Goal: Transaction & Acquisition: Purchase product/service

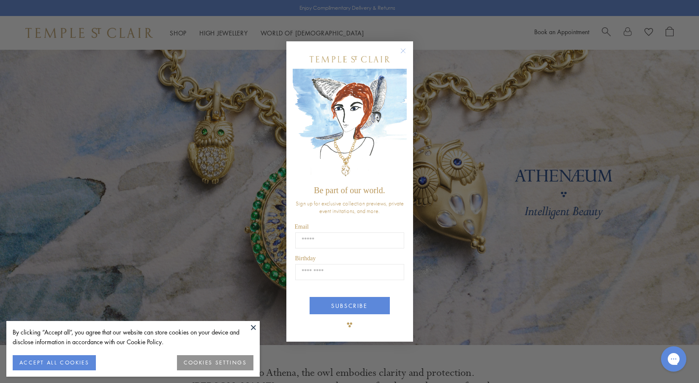
click at [401, 49] on circle "Close dialog" at bounding box center [403, 51] width 10 height 10
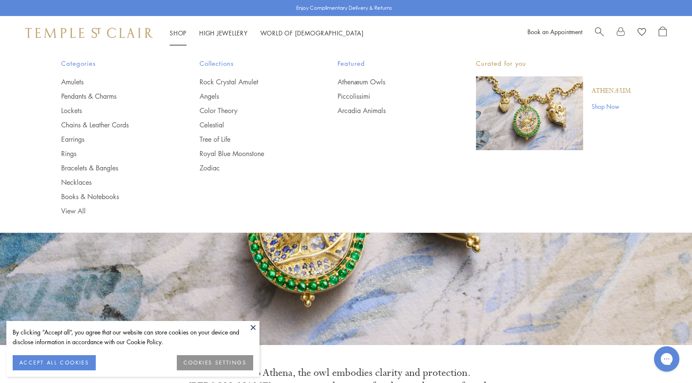
click at [172, 31] on link "Shop Shop" at bounding box center [178, 33] width 17 height 8
click at [71, 138] on link "Earrings" at bounding box center [113, 139] width 105 height 9
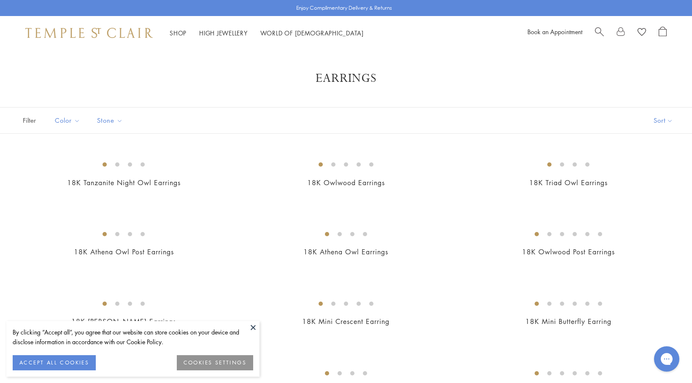
click at [253, 329] on button at bounding box center [253, 327] width 13 height 13
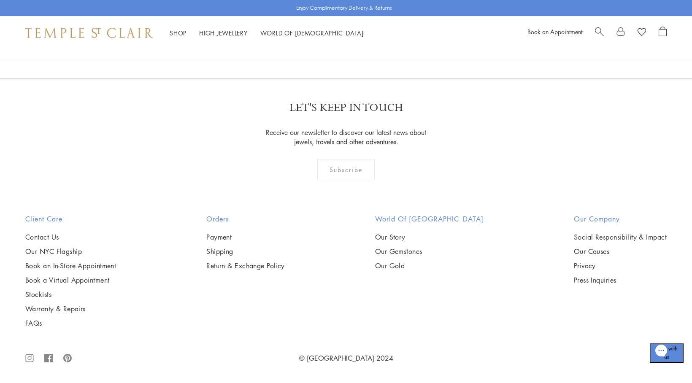
scroll to position [4540, 0]
click at [0, 0] on img at bounding box center [0, 0] width 0 height 0
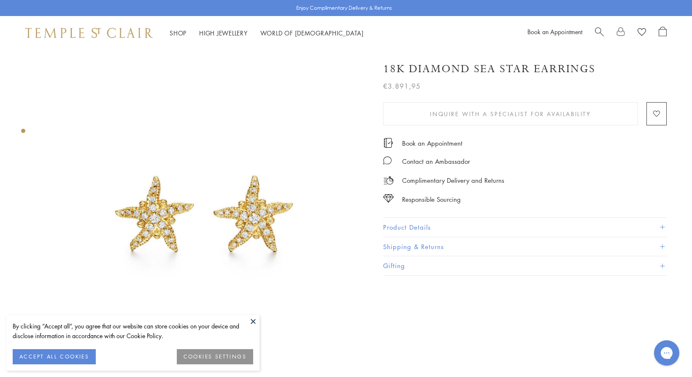
click at [426, 225] on button "Product Details" at bounding box center [525, 227] width 284 height 19
